Goal: Navigation & Orientation: Understand site structure

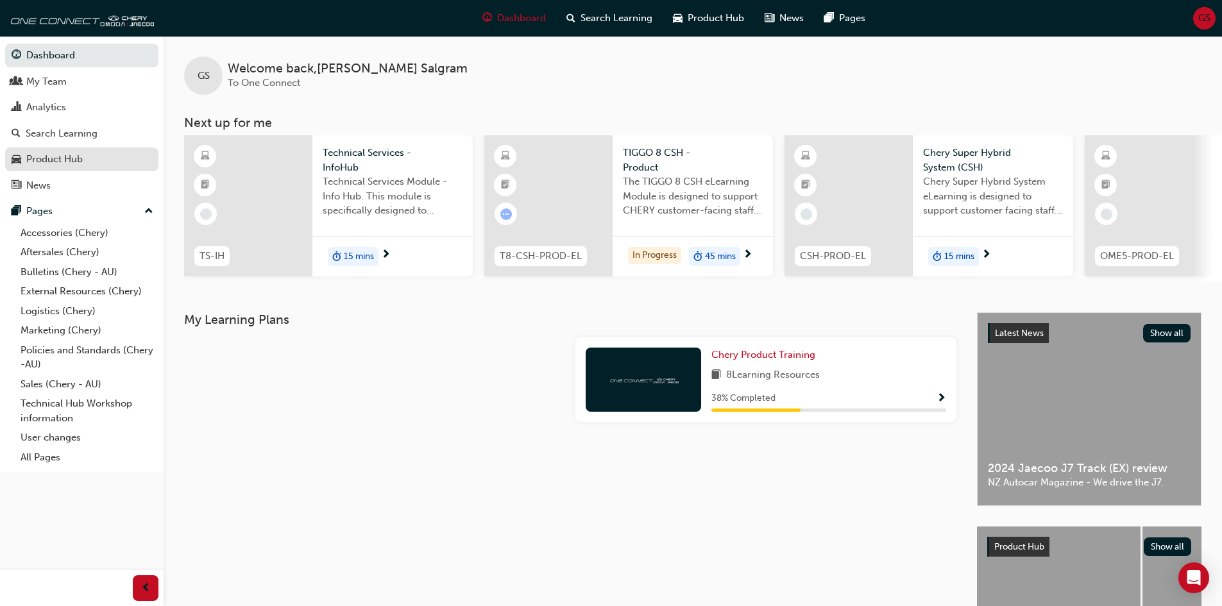
click at [38, 154] on div "Product Hub" at bounding box center [54, 159] width 56 height 15
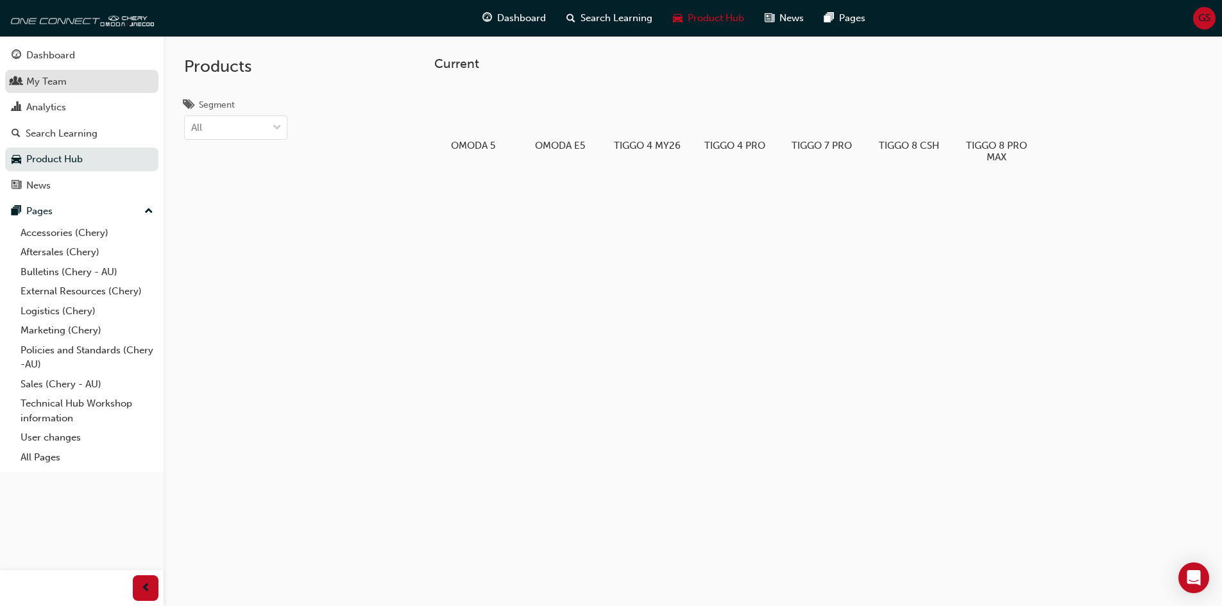
click at [55, 84] on div "My Team" at bounding box center [46, 81] width 40 height 15
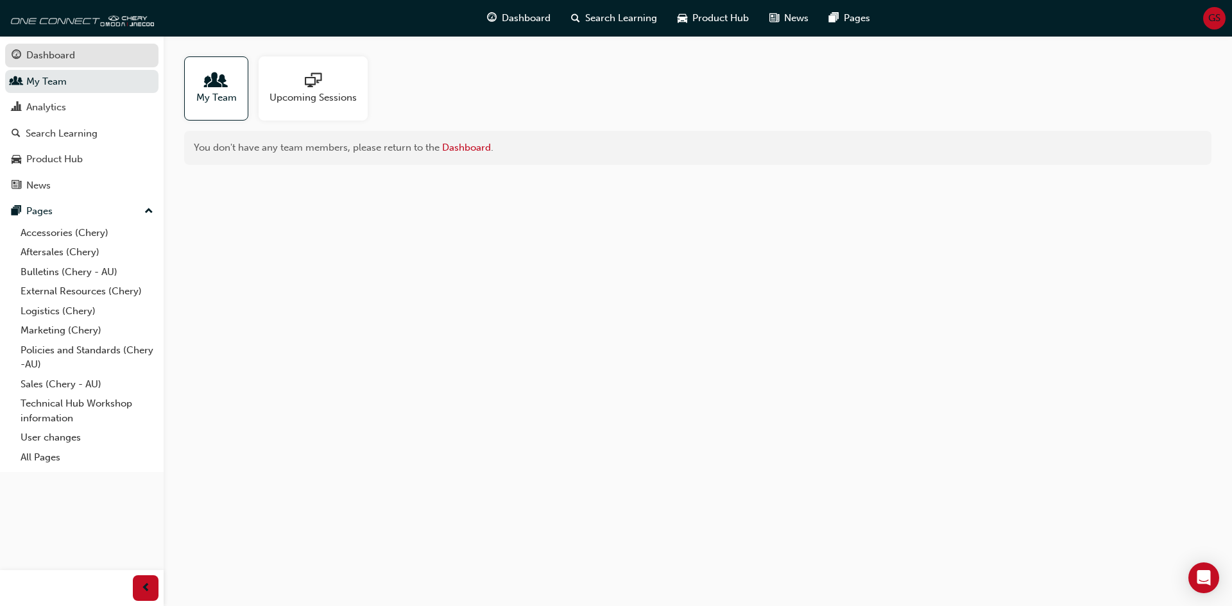
click at [55, 56] on div "Dashboard" at bounding box center [50, 55] width 49 height 15
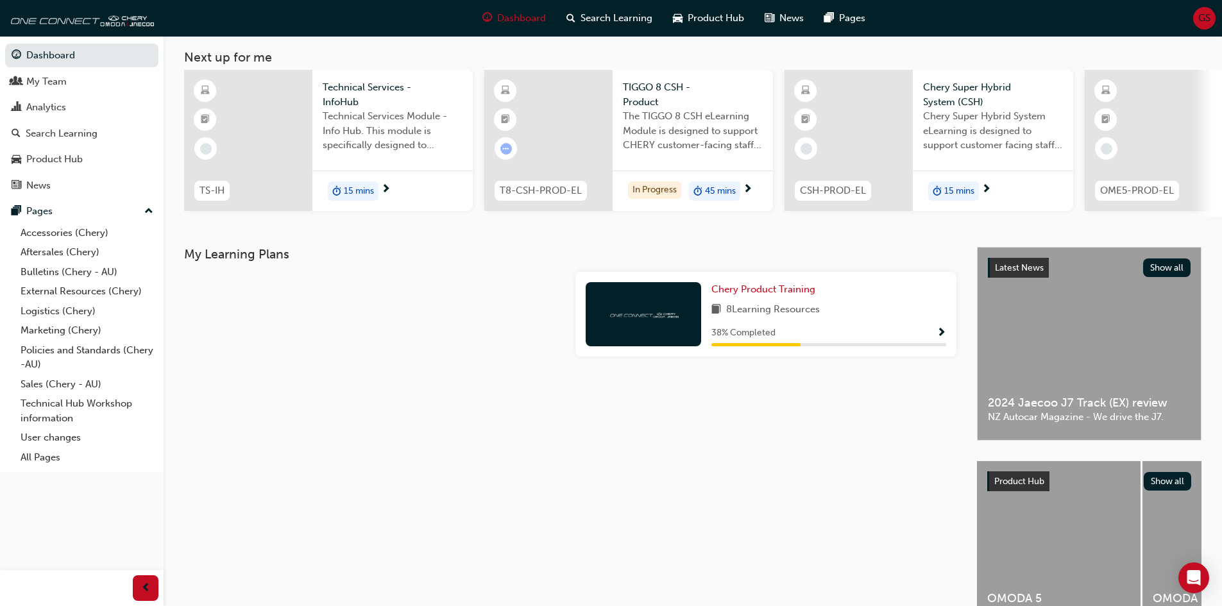
scroll to position [146, 0]
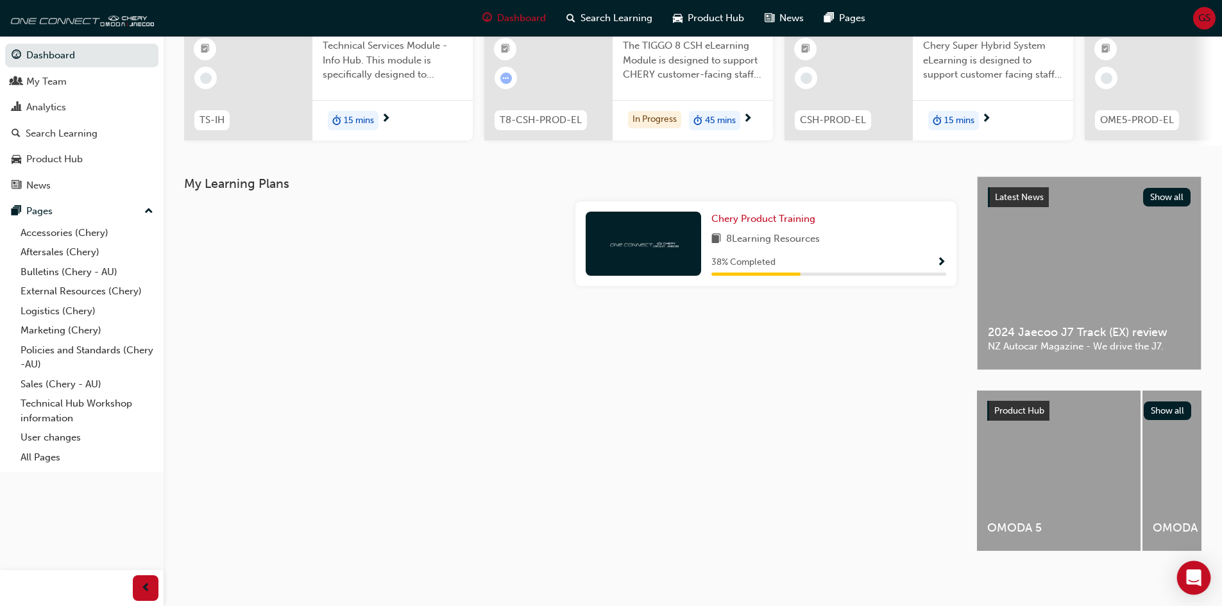
click at [1190, 579] on icon "Open Intercom Messenger" at bounding box center [1193, 578] width 15 height 17
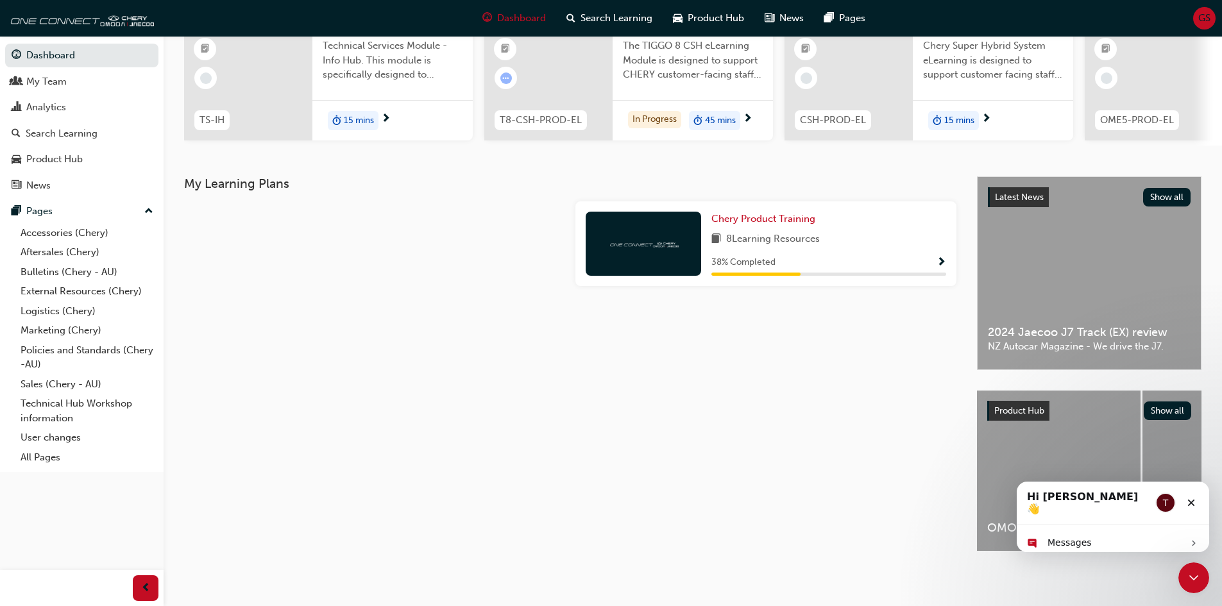
scroll to position [0, 0]
click at [1195, 498] on icon "Close" at bounding box center [1191, 503] width 10 height 10
